Goal: Task Accomplishment & Management: Manage account settings

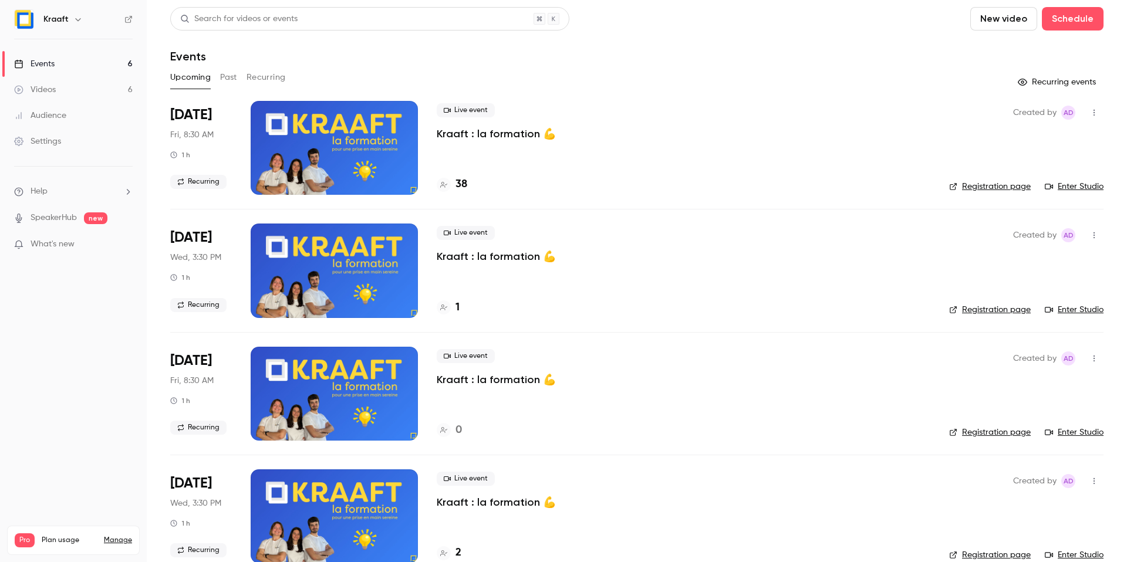
click at [504, 136] on p "Kraaft : la formation 💪" at bounding box center [496, 134] width 119 height 14
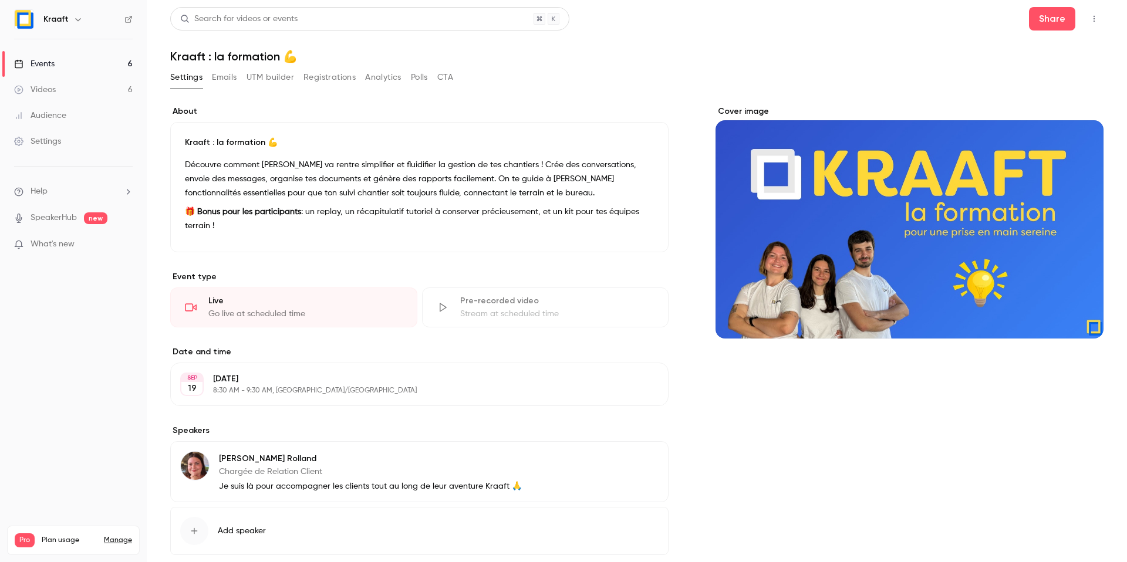
click at [78, 70] on link "Events 6" at bounding box center [73, 64] width 147 height 26
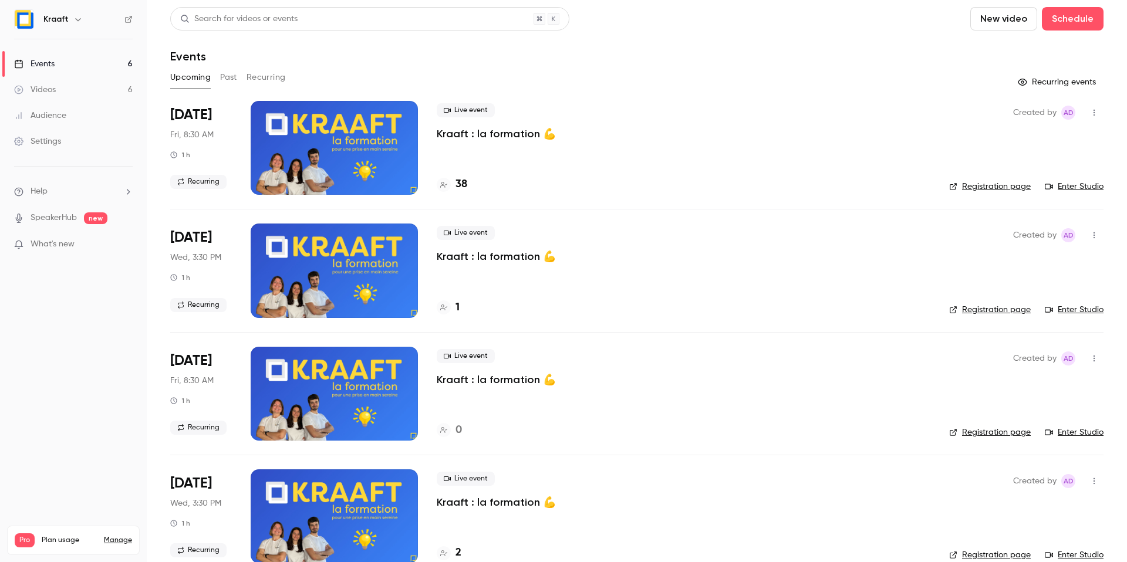
click at [325, 134] on div at bounding box center [334, 148] width 167 height 94
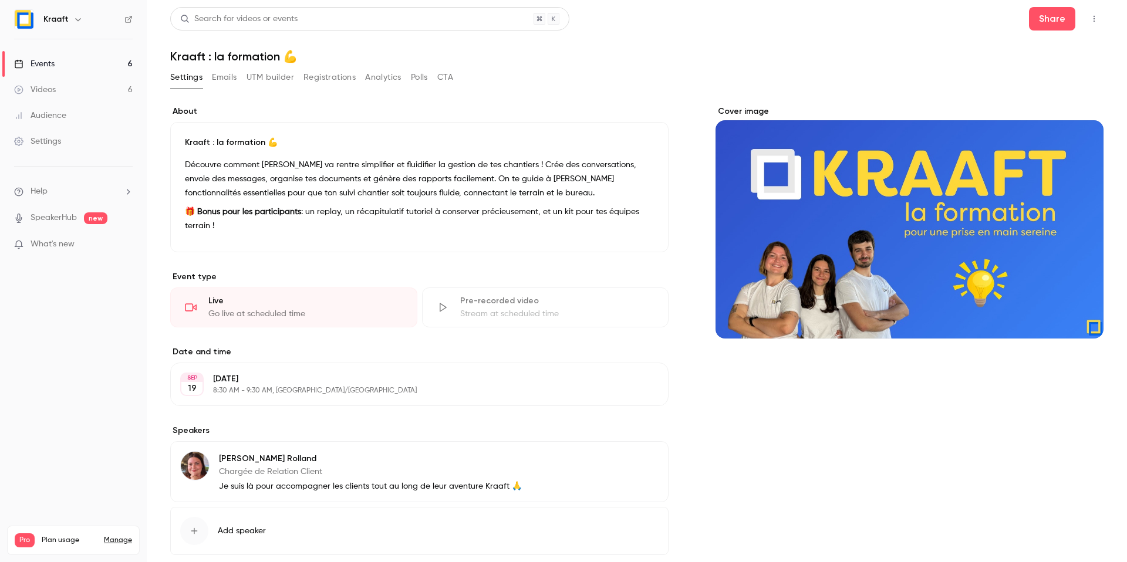
click at [824, 211] on div "Cover image" at bounding box center [910, 222] width 388 height 233
click at [0, 0] on input "Cover image" at bounding box center [0, 0] width 0 height 0
click at [97, 71] on link "Events 6" at bounding box center [73, 64] width 147 height 26
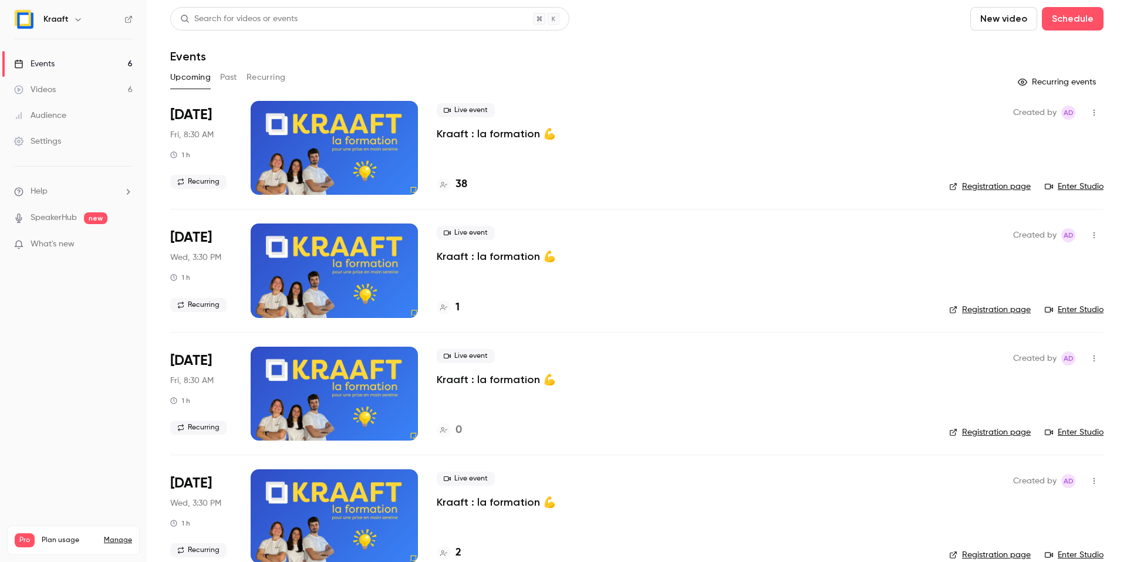
click at [1095, 183] on main "Search for videos or events New video Schedule Events Upcoming Past Recurring R…" at bounding box center [637, 281] width 980 height 562
click at [1089, 186] on link "Enter Studio" at bounding box center [1074, 187] width 59 height 12
click at [235, 77] on button "Past" at bounding box center [228, 77] width 17 height 19
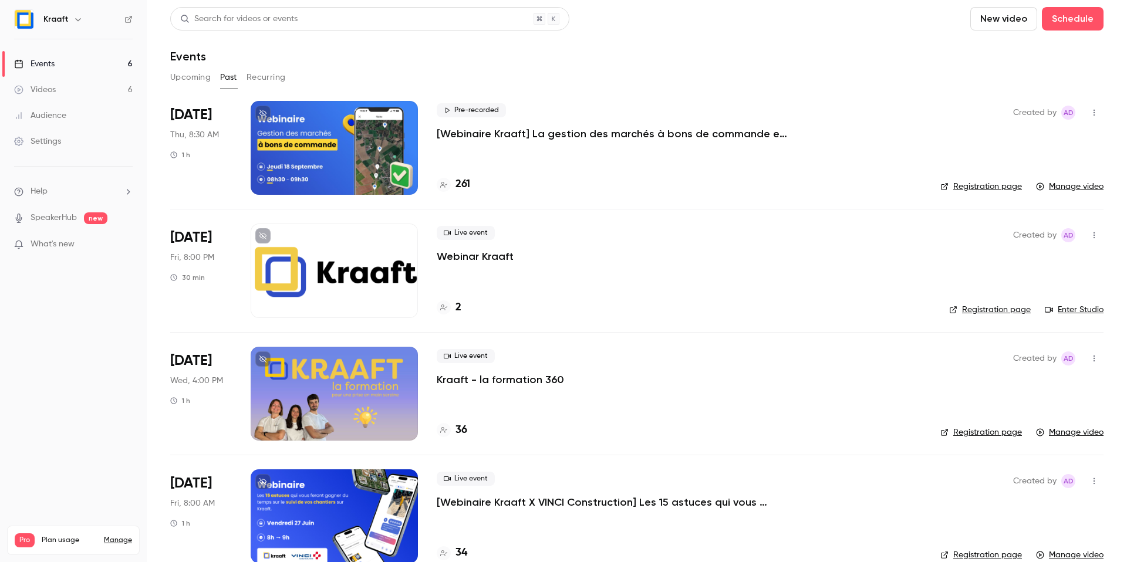
click at [322, 411] on div at bounding box center [334, 394] width 167 height 94
click at [203, 79] on button "Upcoming" at bounding box center [190, 77] width 41 height 19
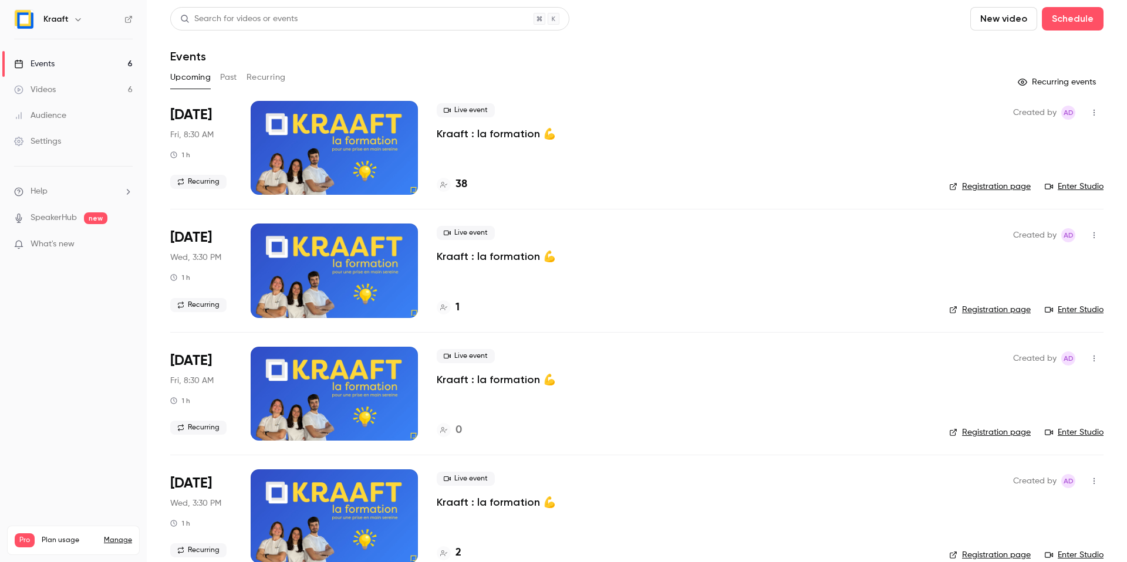
click at [1065, 187] on link "Enter Studio" at bounding box center [1074, 187] width 59 height 12
click at [256, 67] on div "Search for videos or events New video Schedule Events Upcoming Past Recurring R…" at bounding box center [636, 415] width 933 height 817
click at [259, 72] on button "Recurring" at bounding box center [266, 77] width 39 height 19
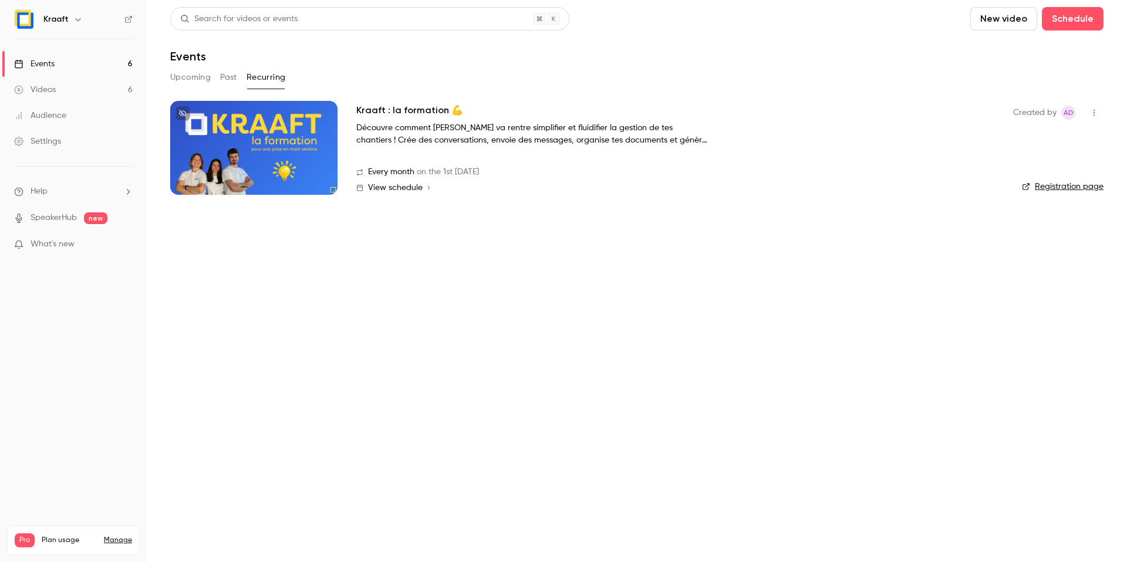
click at [406, 106] on h2 "Kraaft : la formation 💪" at bounding box center [409, 110] width 107 height 14
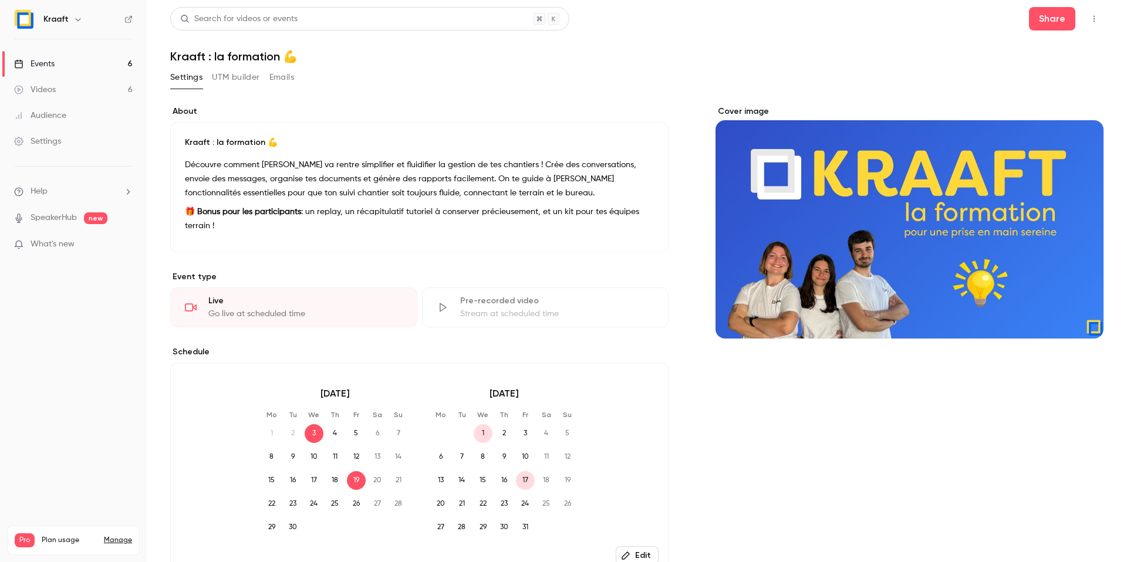
click at [589, 437] on div "September 2025 Mo Tu We Th Fr Sa Su 1 2 3 4 5 6 7 8 9 10 11 12 13 14 15 16 17 1…" at bounding box center [419, 469] width 498 height 212
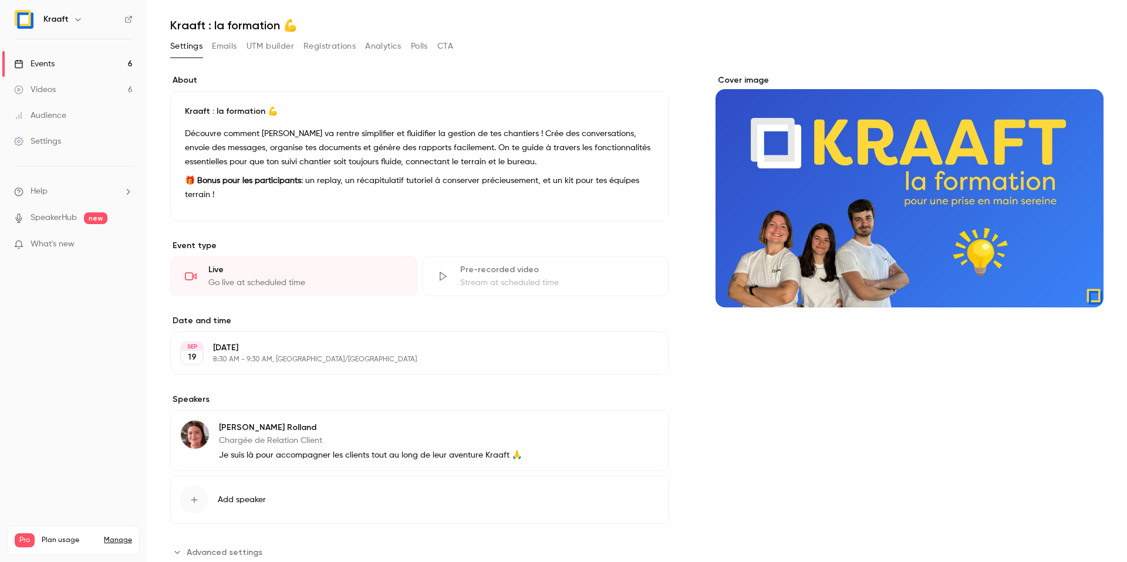
scroll to position [66, 0]
